Goal: Task Accomplishment & Management: Use online tool/utility

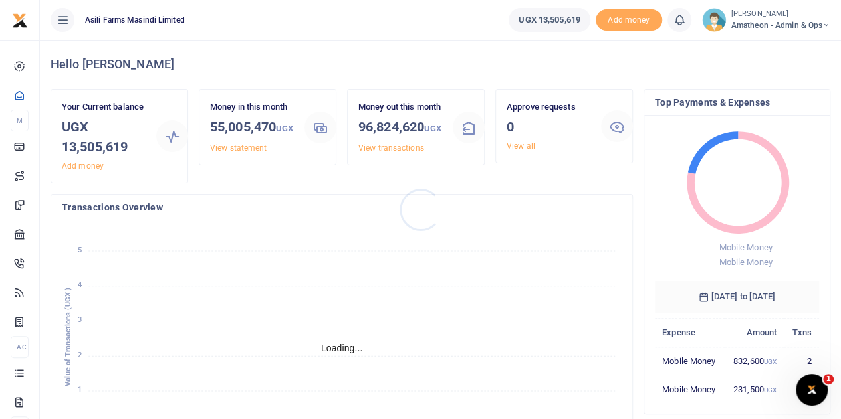
scroll to position [11, 11]
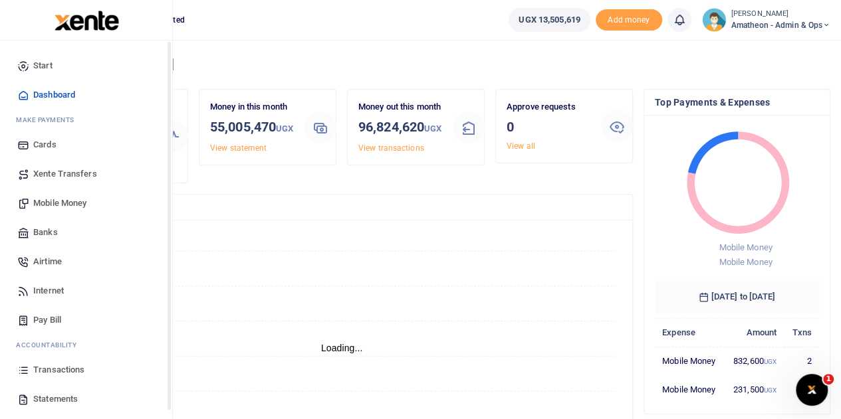
click at [45, 368] on span "Transactions" at bounding box center [58, 370] width 51 height 13
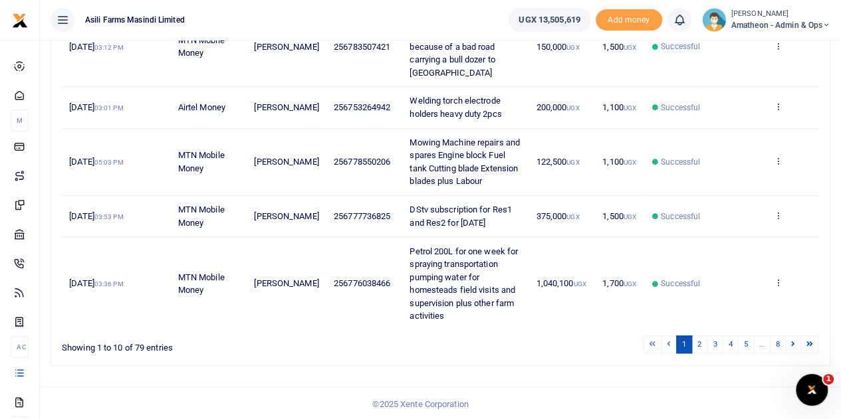
scroll to position [532, 0]
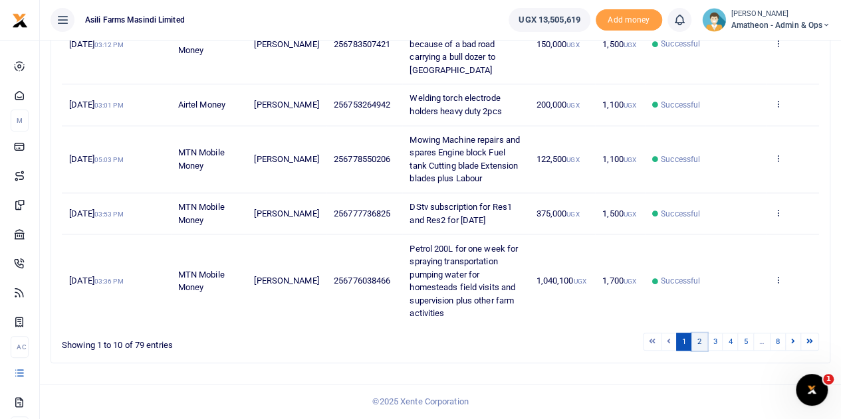
click at [702, 350] on link "2" at bounding box center [699, 342] width 16 height 18
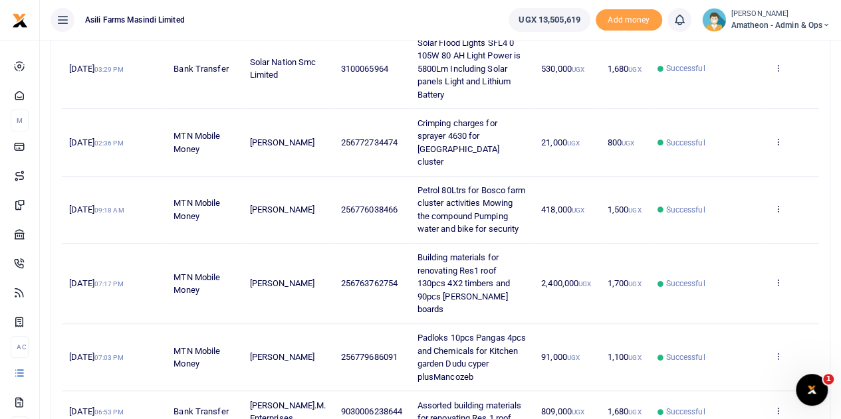
scroll to position [193, 0]
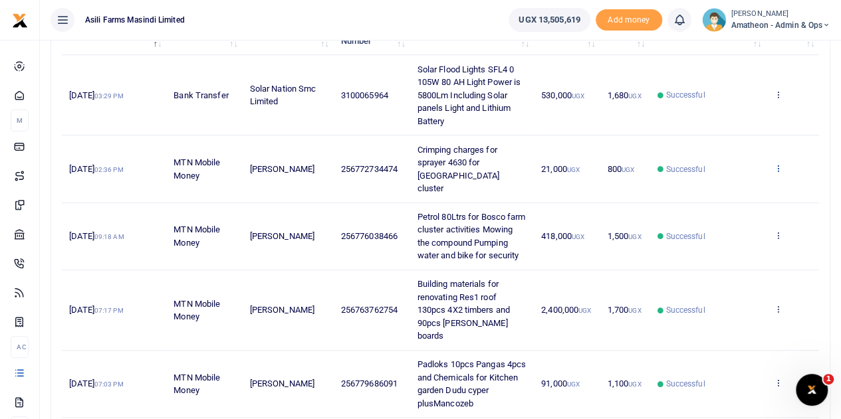
click at [777, 163] on icon at bounding box center [777, 167] width 9 height 9
click at [735, 173] on link "View details" at bounding box center [729, 177] width 105 height 19
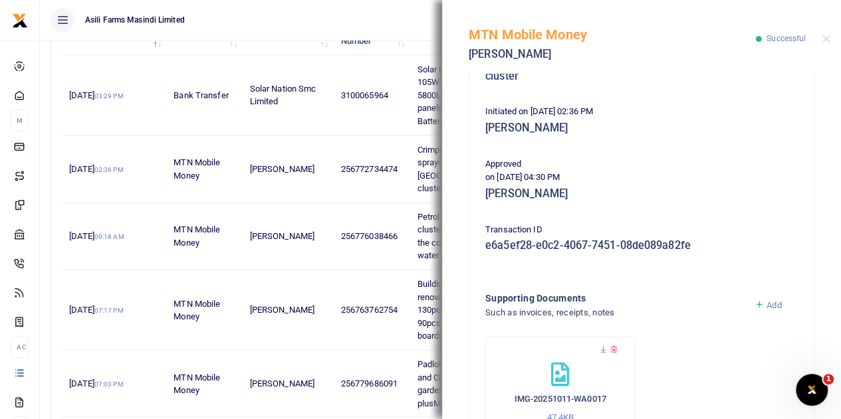
scroll to position [266, 0]
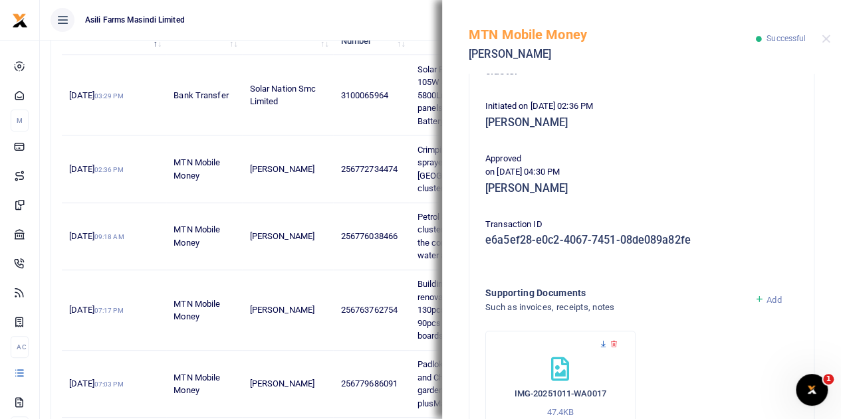
click at [603, 340] on icon at bounding box center [603, 344] width 9 height 9
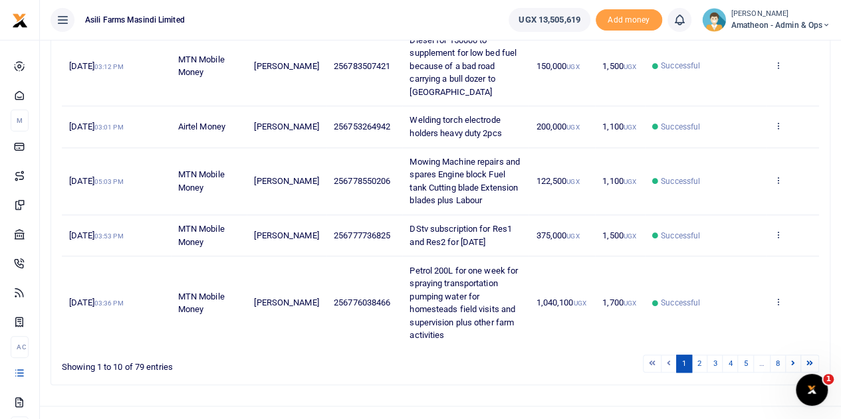
scroll to position [538, 0]
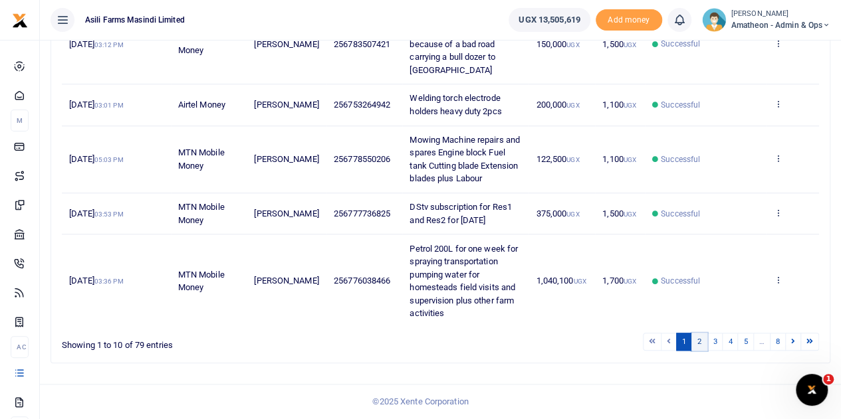
click at [703, 338] on link "2" at bounding box center [699, 342] width 16 height 18
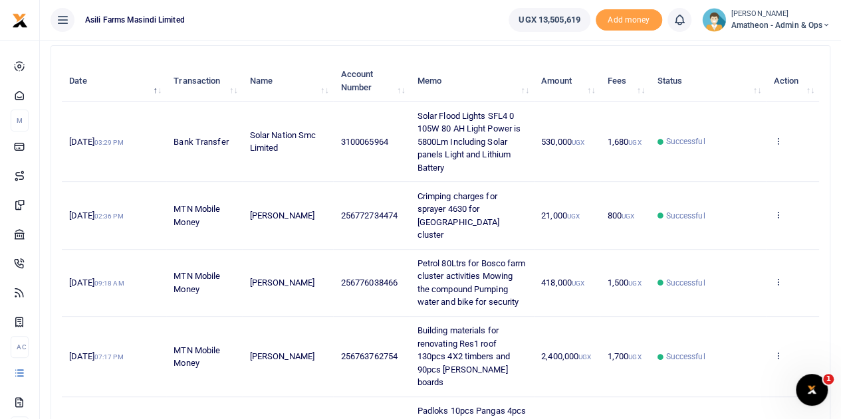
scroll to position [126, 0]
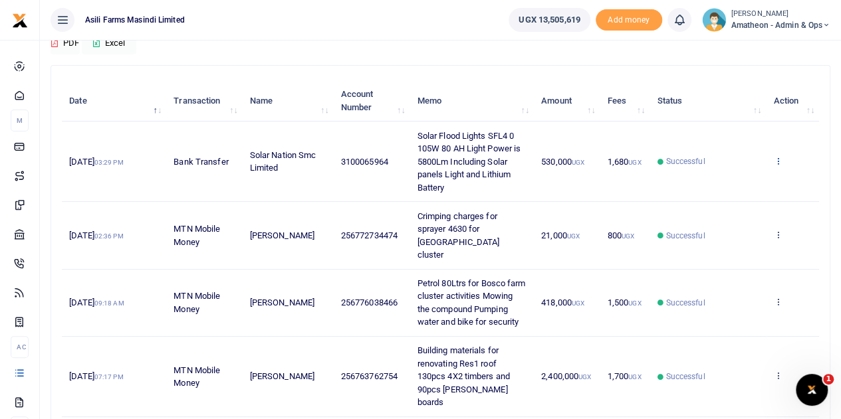
click at [776, 159] on icon at bounding box center [777, 160] width 9 height 9
click at [724, 184] on link "View details" at bounding box center [729, 182] width 105 height 19
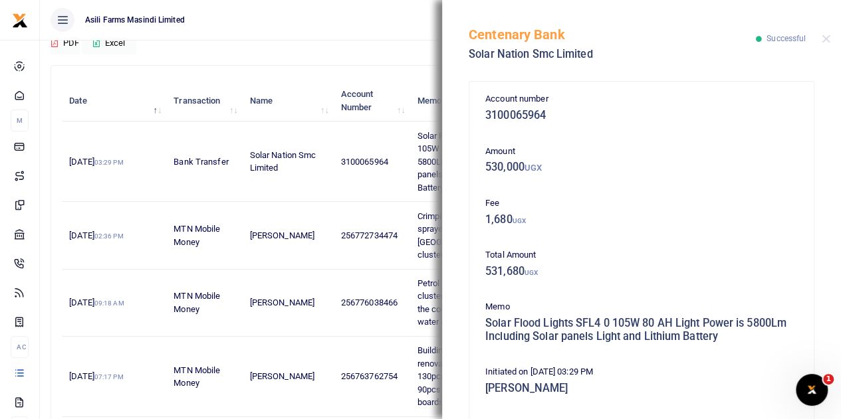
scroll to position [332, 0]
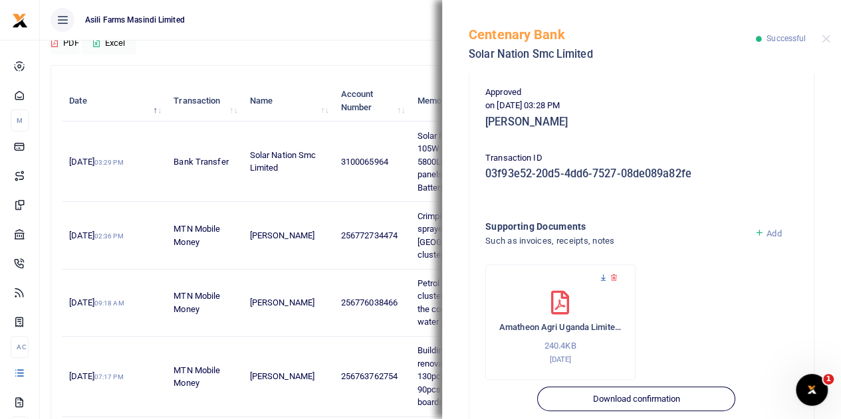
click at [603, 276] on icon at bounding box center [603, 278] width 9 height 9
